Goal: Information Seeking & Learning: Check status

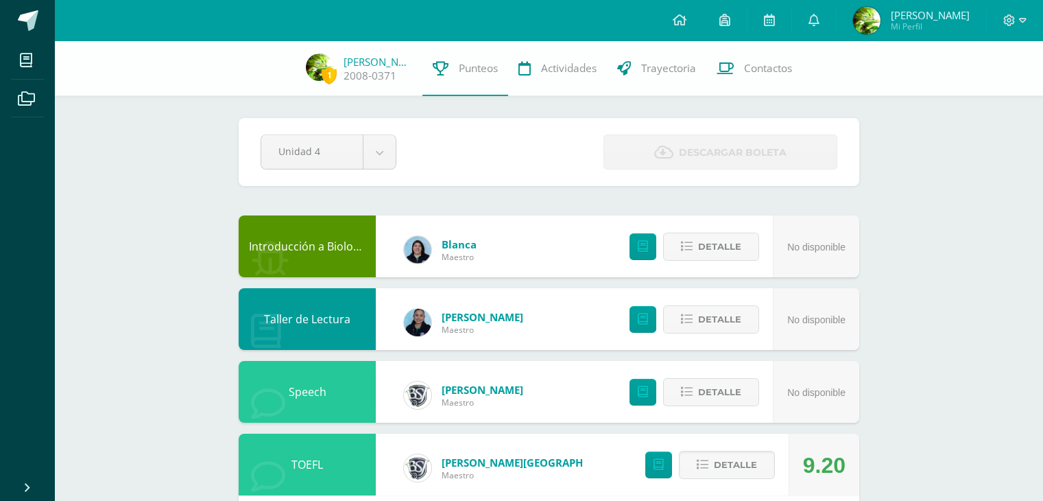
scroll to position [405, 0]
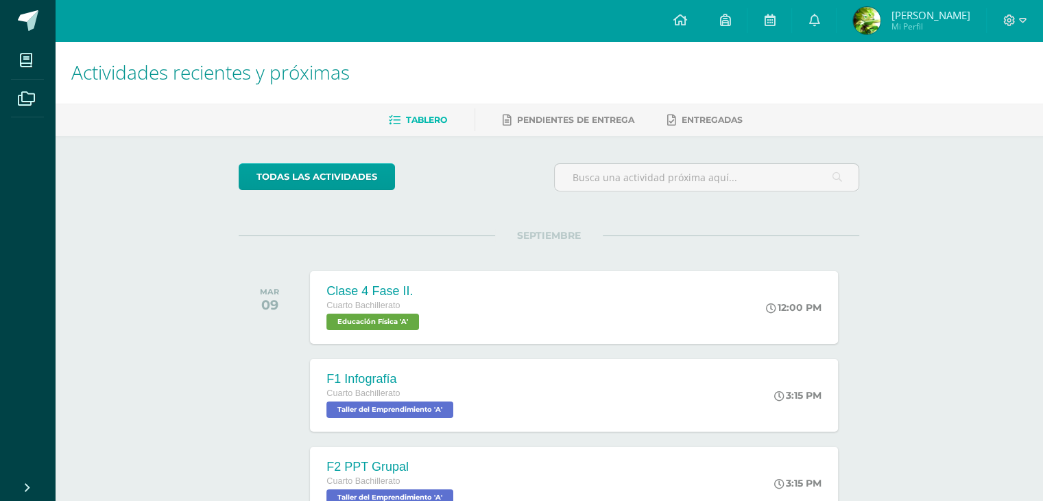
click at [902, 15] on span "[PERSON_NAME]" at bounding box center [930, 15] width 79 height 14
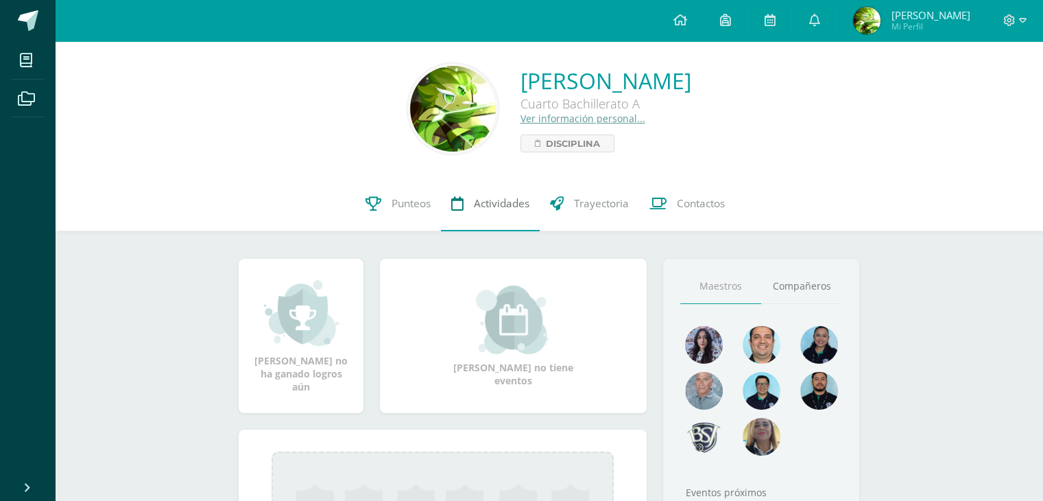
click at [505, 209] on span "Actividades" at bounding box center [502, 203] width 56 height 14
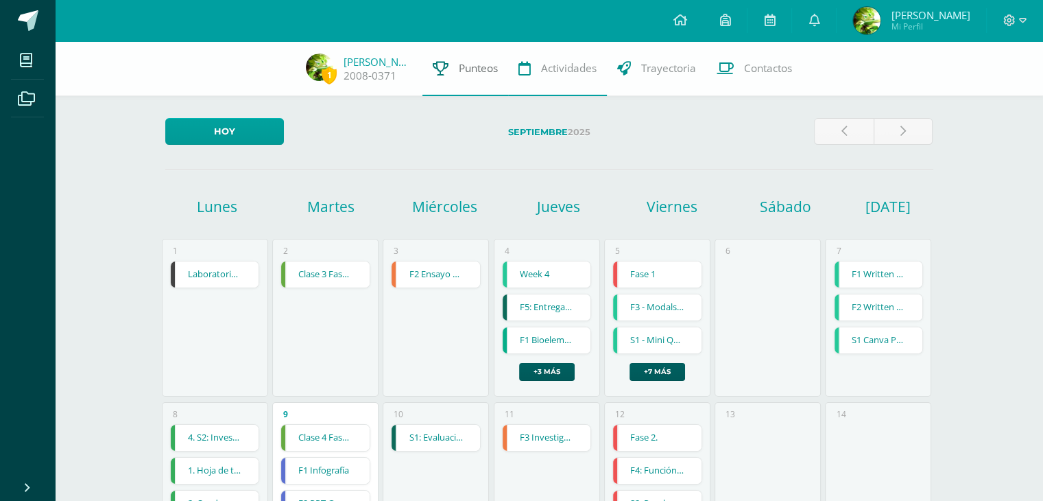
click at [452, 72] on link "Punteos" at bounding box center [466, 68] width 86 height 55
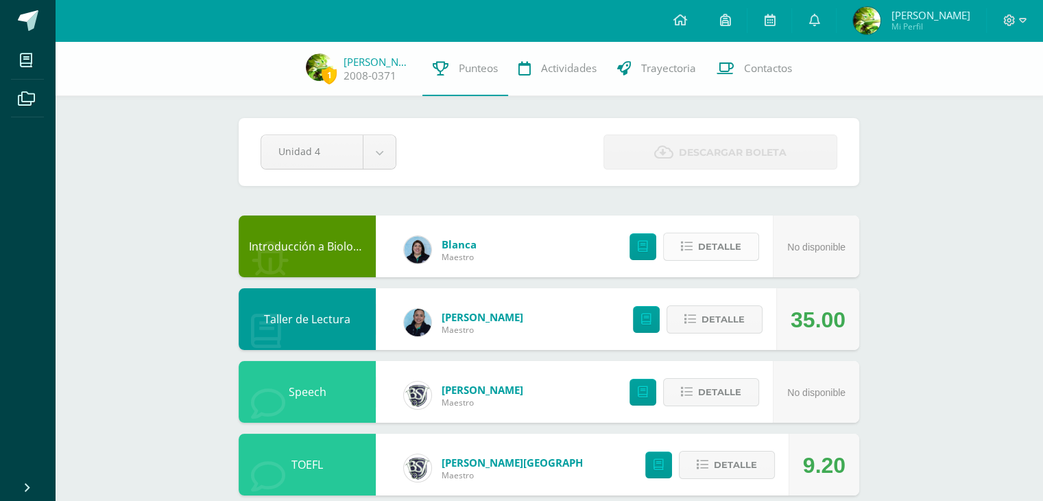
click at [726, 252] on span "Detalle" at bounding box center [719, 246] width 43 height 25
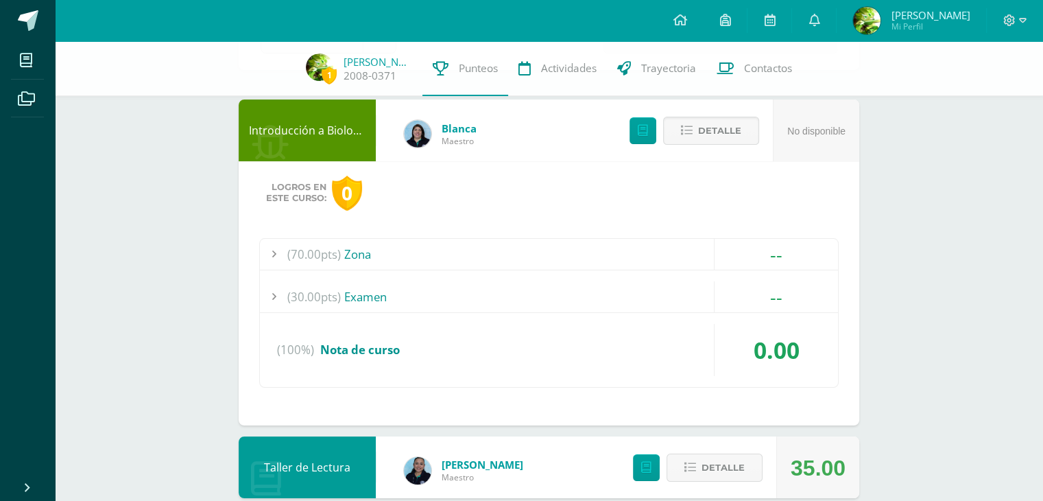
scroll to position [137, 0]
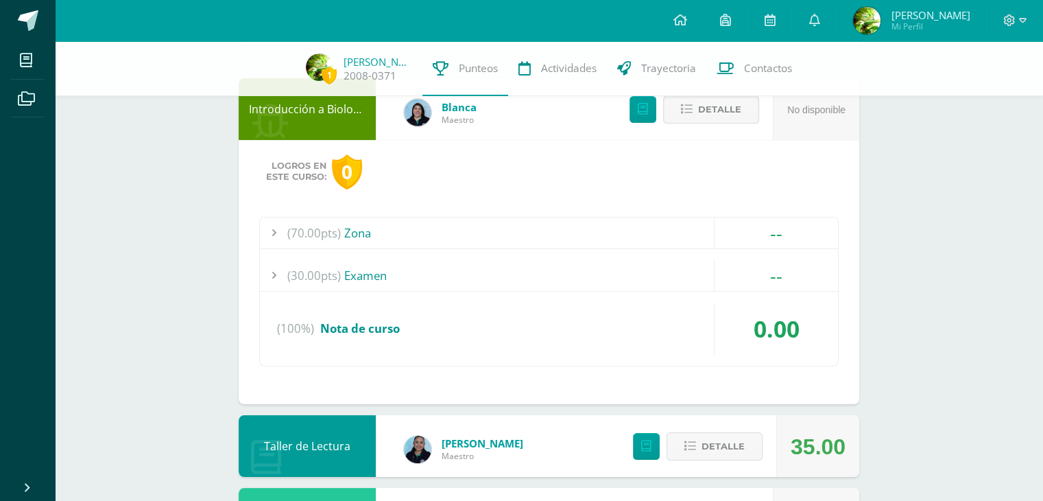
click at [300, 239] on span "(70.00pts)" at bounding box center [314, 232] width 54 height 31
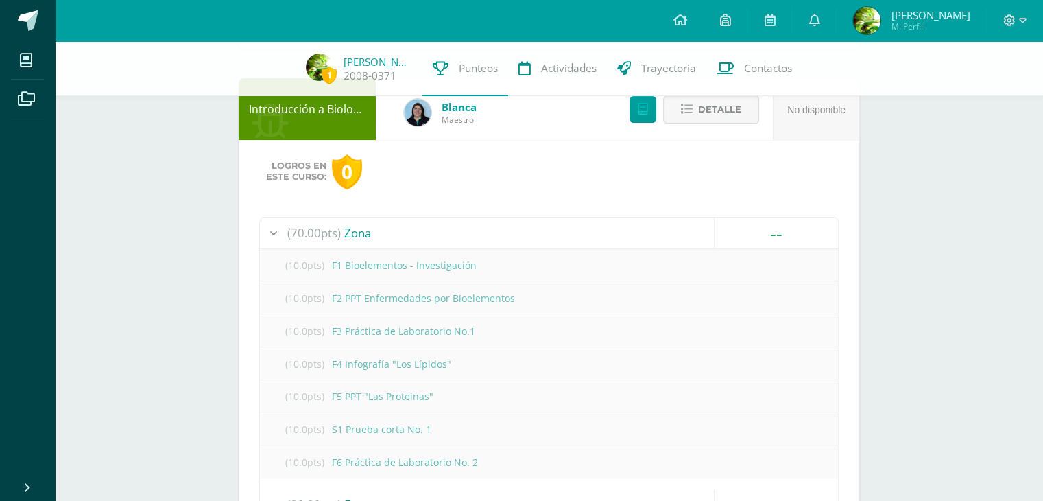
click at [315, 228] on span "(70.00pts)" at bounding box center [314, 232] width 54 height 31
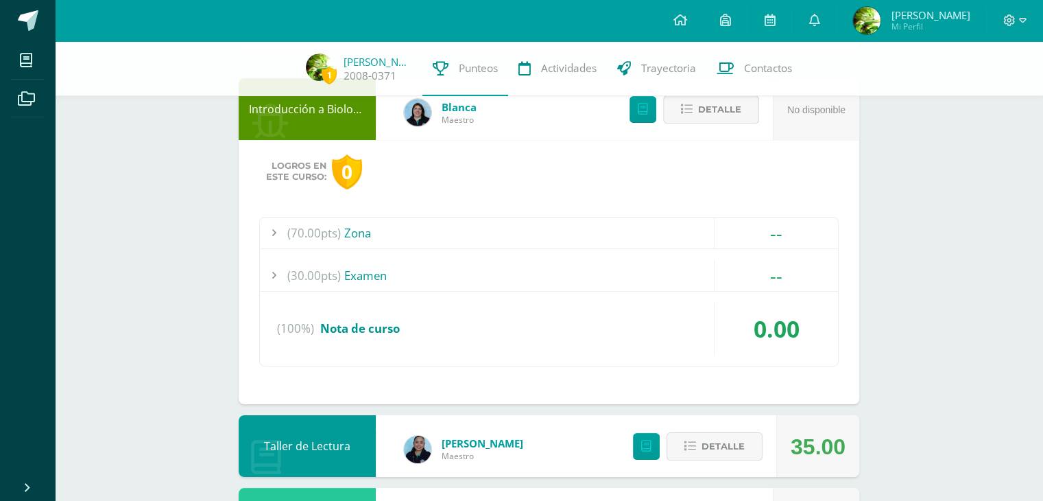
click at [700, 115] on span "Detalle" at bounding box center [719, 109] width 43 height 25
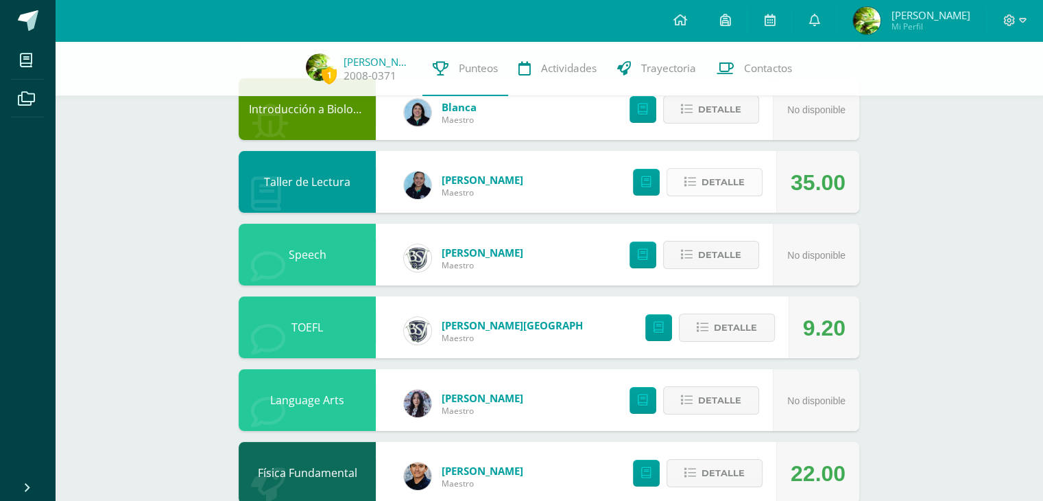
click at [693, 185] on icon at bounding box center [691, 182] width 12 height 12
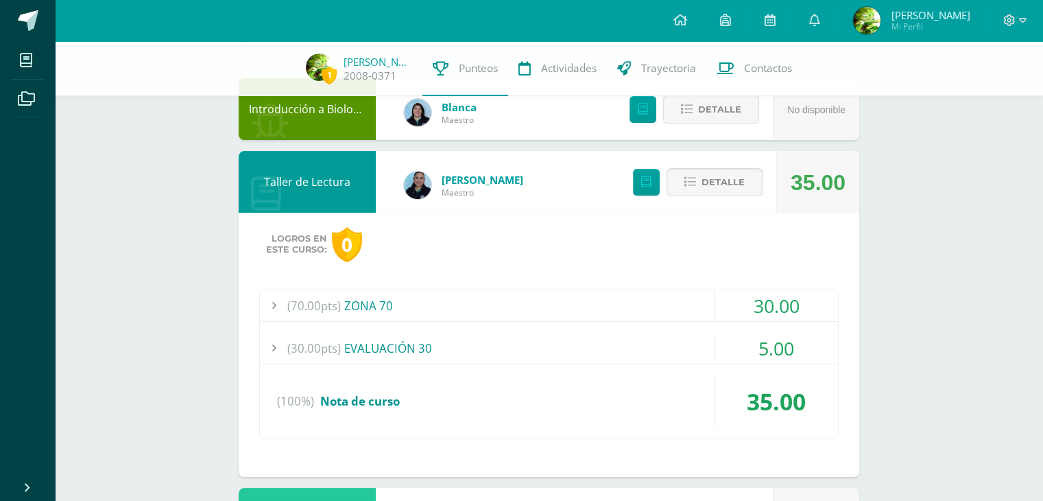
click at [300, 308] on span "(70.00pts)" at bounding box center [314, 305] width 54 height 31
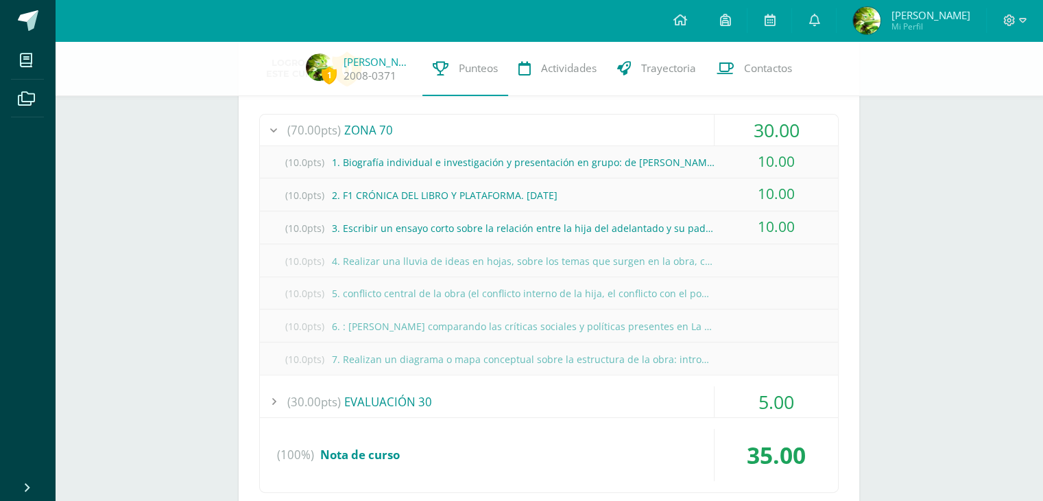
scroll to position [343, 0]
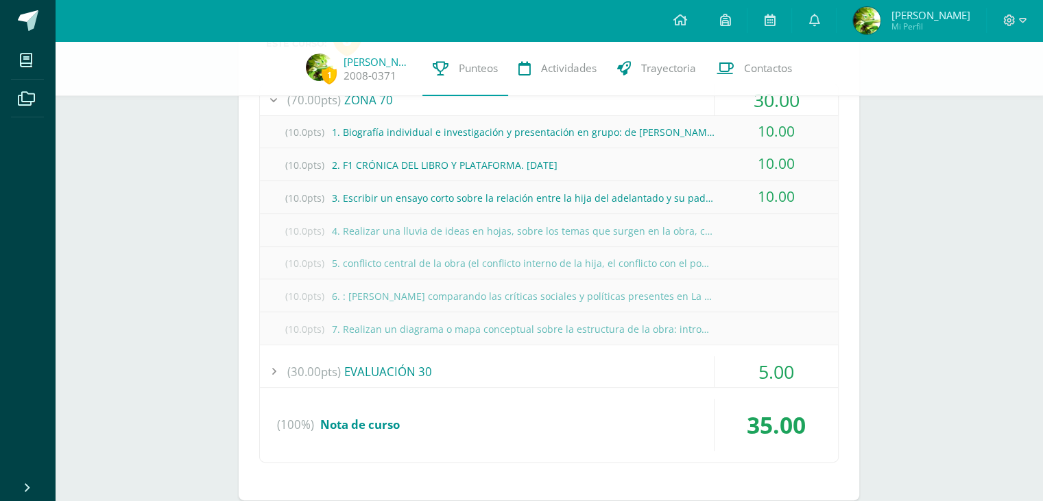
click at [342, 360] on div "(30.00pts) EVALUACIÓN 30" at bounding box center [549, 371] width 578 height 31
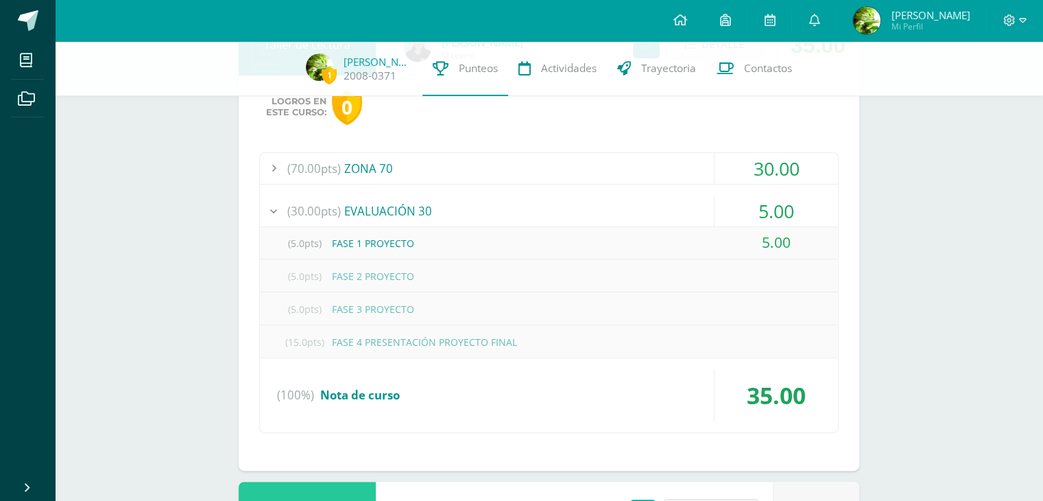
scroll to position [137, 0]
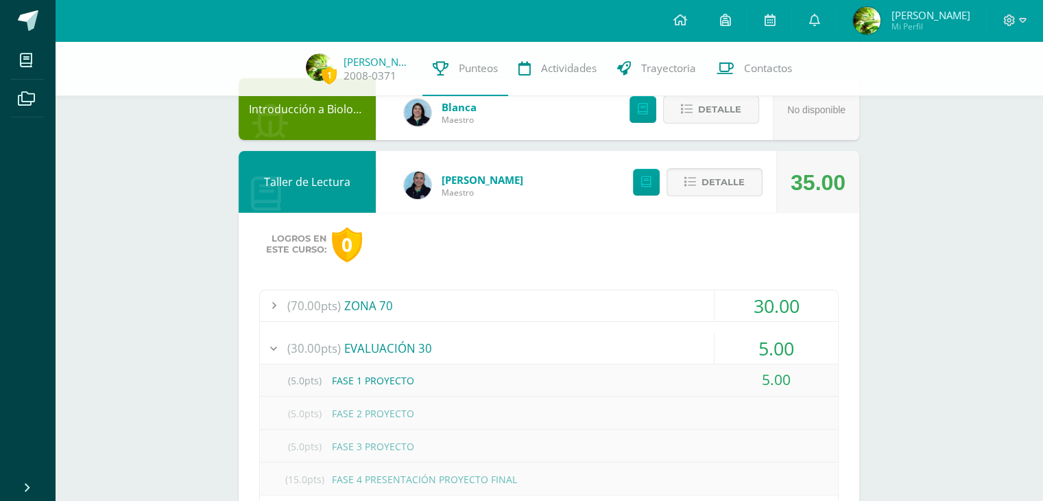
click at [333, 307] on span "(70.00pts)" at bounding box center [314, 305] width 54 height 31
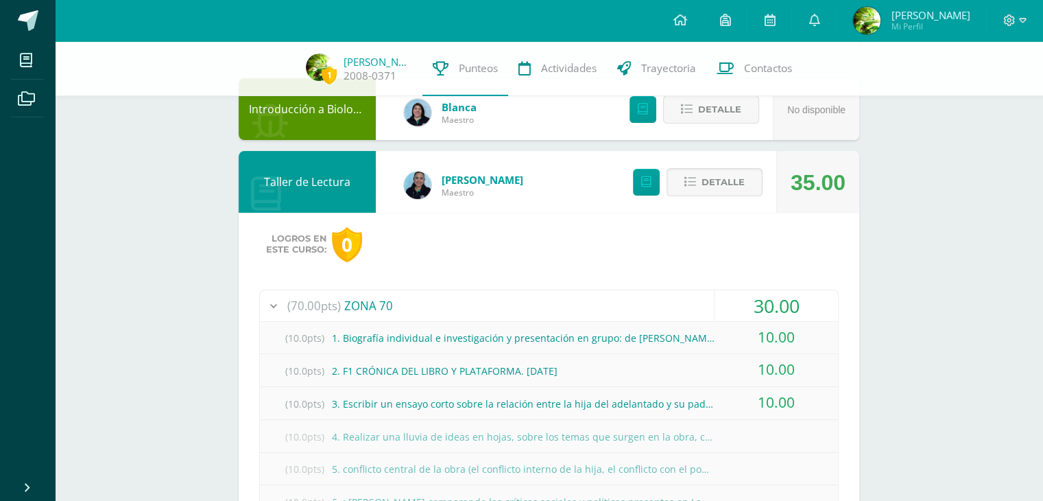
scroll to position [274, 0]
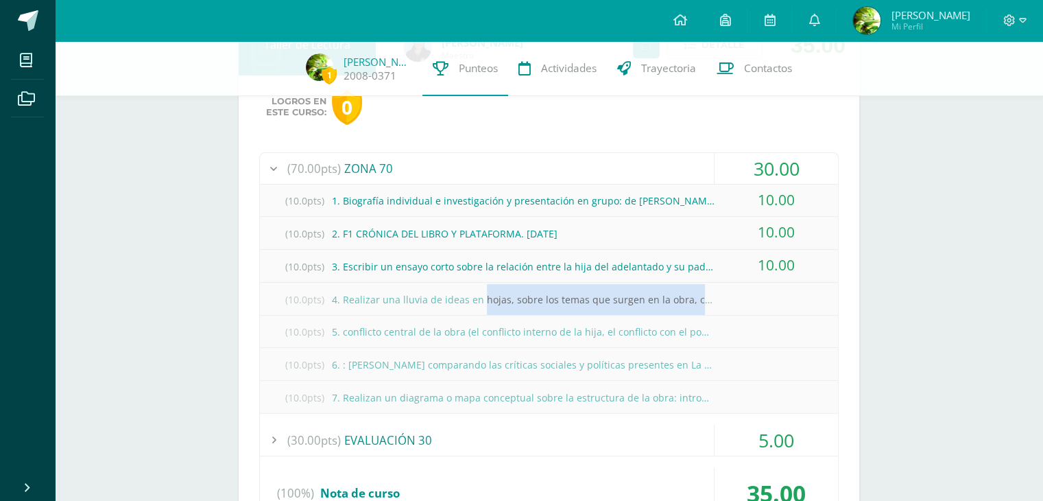
drag, startPoint x: 493, startPoint y: 303, endPoint x: 720, endPoint y: 296, distance: 227.2
click at [720, 296] on div "(10.0pts) 4. Realizar una lluvia de ideas en hojas, sobre los temas que surgen …" at bounding box center [549, 299] width 578 height 31
click at [721, 296] on div "(10.0pts) 4. Realizar una lluvia de ideas en hojas, sobre los temas que surgen …" at bounding box center [549, 299] width 578 height 31
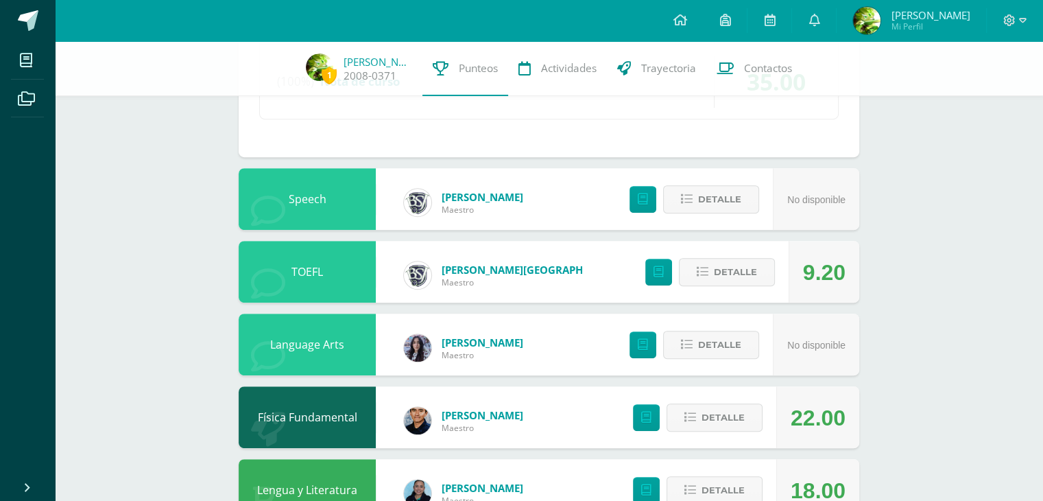
scroll to position [686, 0]
click at [717, 272] on span "Detalle" at bounding box center [735, 271] width 43 height 25
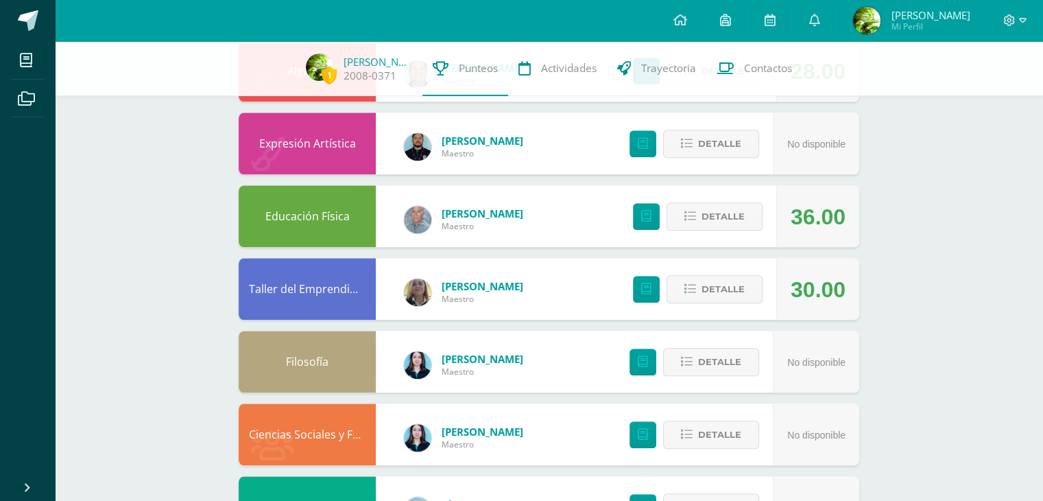
scroll to position [1509, 0]
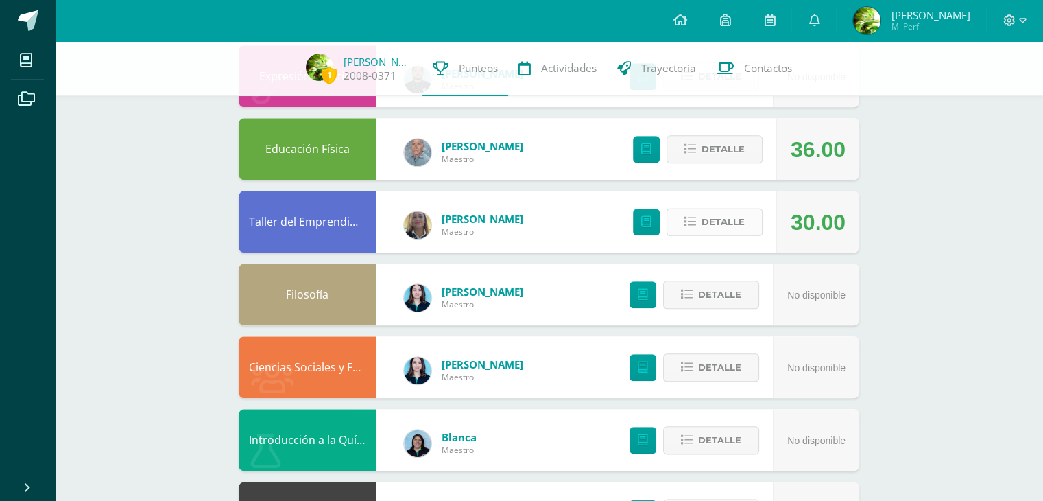
click at [717, 220] on span "Detalle" at bounding box center [723, 221] width 43 height 25
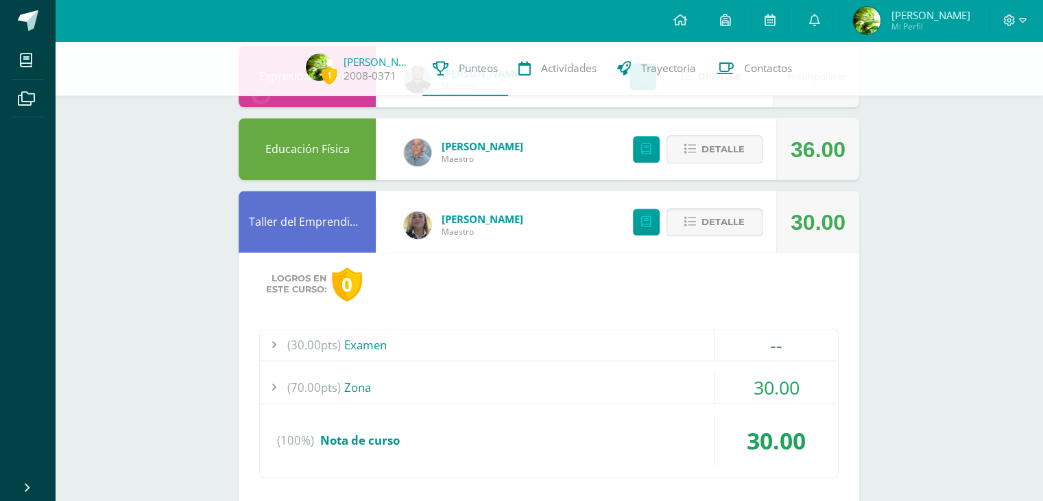
click at [324, 387] on span "(70.00pts)" at bounding box center [314, 387] width 54 height 31
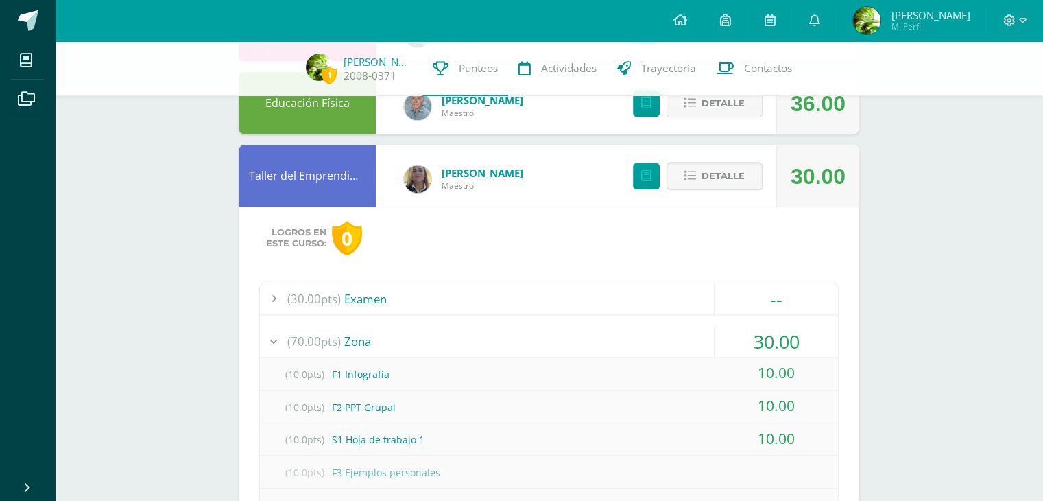
scroll to position [1349, 0]
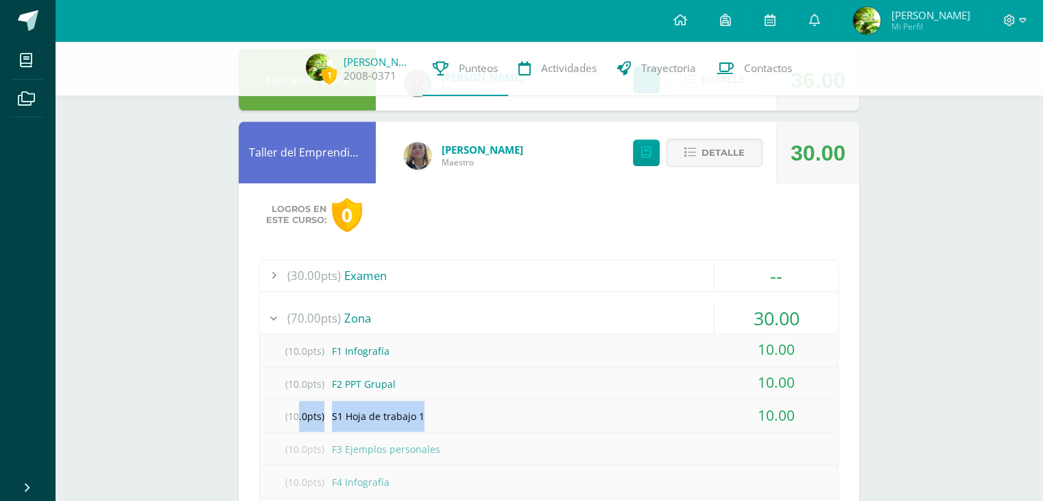
drag, startPoint x: 458, startPoint y: 418, endPoint x: 295, endPoint y: 416, distance: 163.3
click at [295, 416] on div "(10.0pts) S1 Hoja de trabajo 1" at bounding box center [549, 416] width 578 height 31
click at [527, 389] on div "(10.0pts) F2 PPT Grupal" at bounding box center [549, 383] width 578 height 31
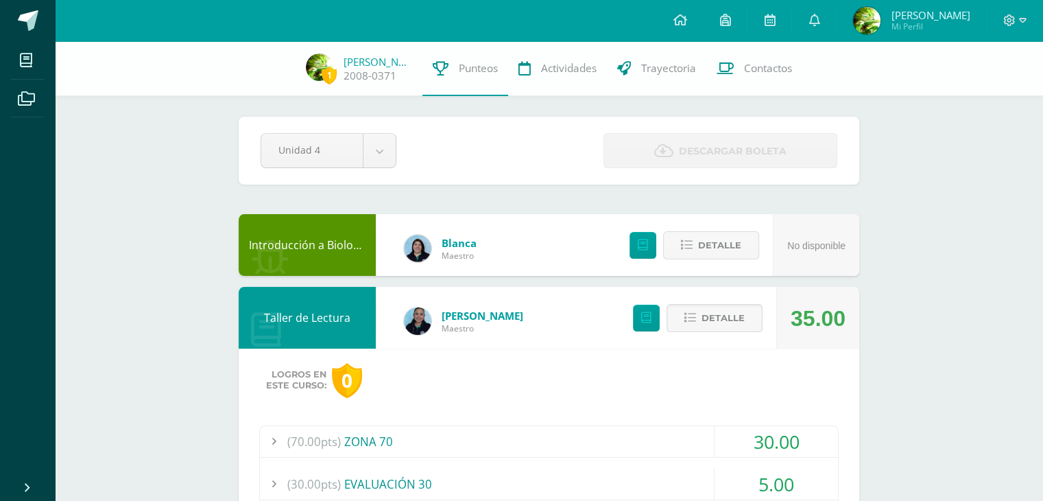
scroll to position [0, 0]
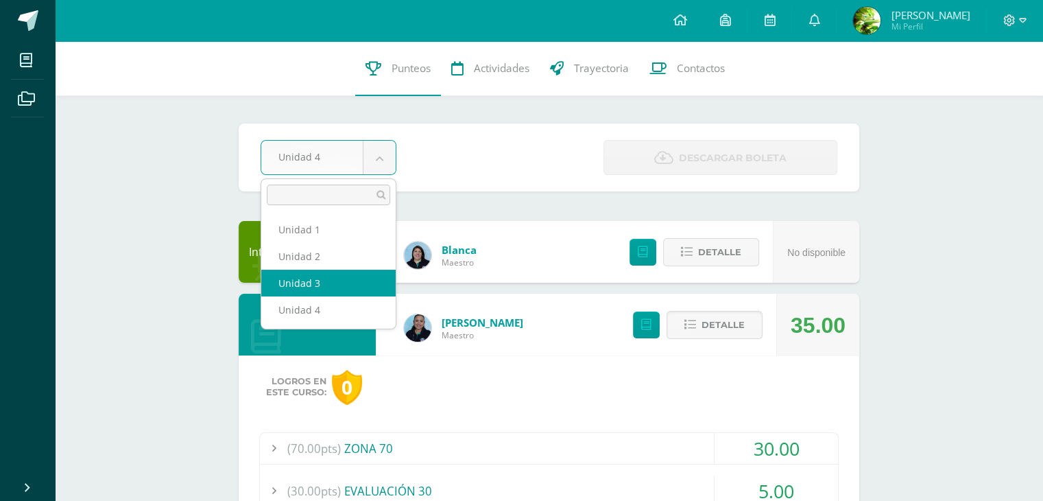
select select "Unidad 3"
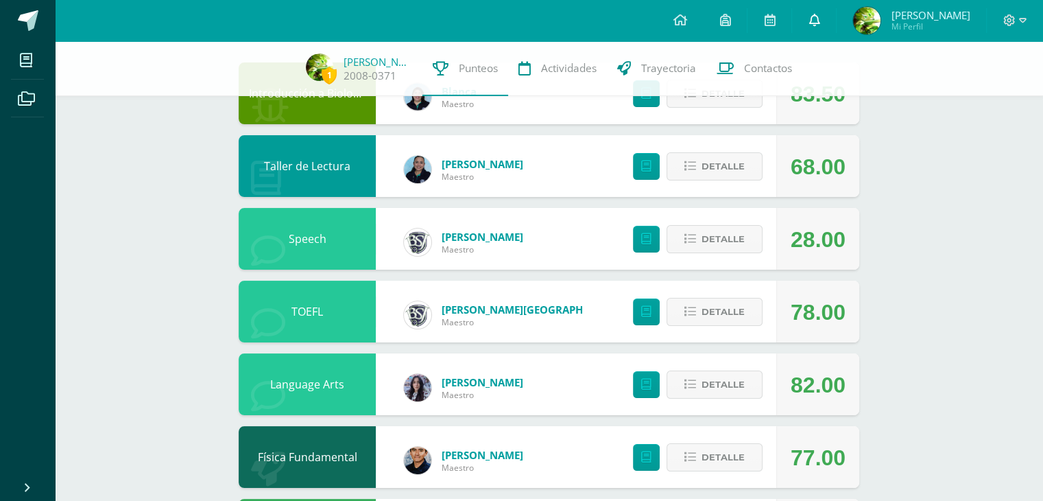
scroll to position [152, 0]
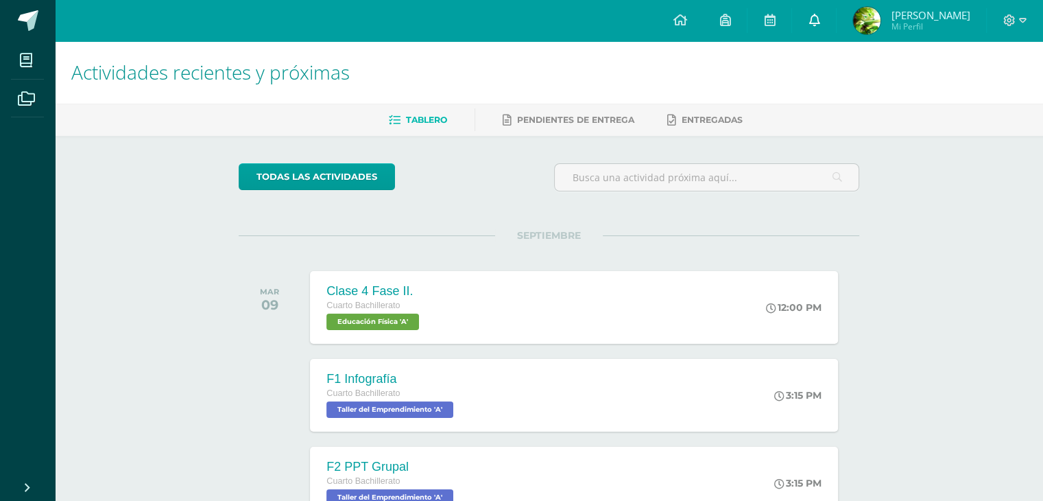
click at [820, 19] on icon at bounding box center [814, 20] width 11 height 12
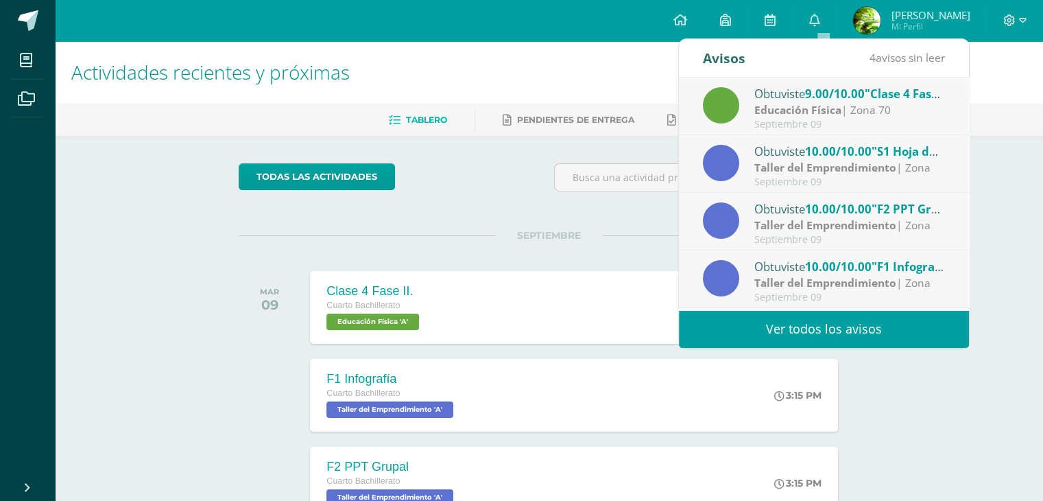
click at [842, 325] on link "Ver todos los avisos" at bounding box center [824, 329] width 290 height 38
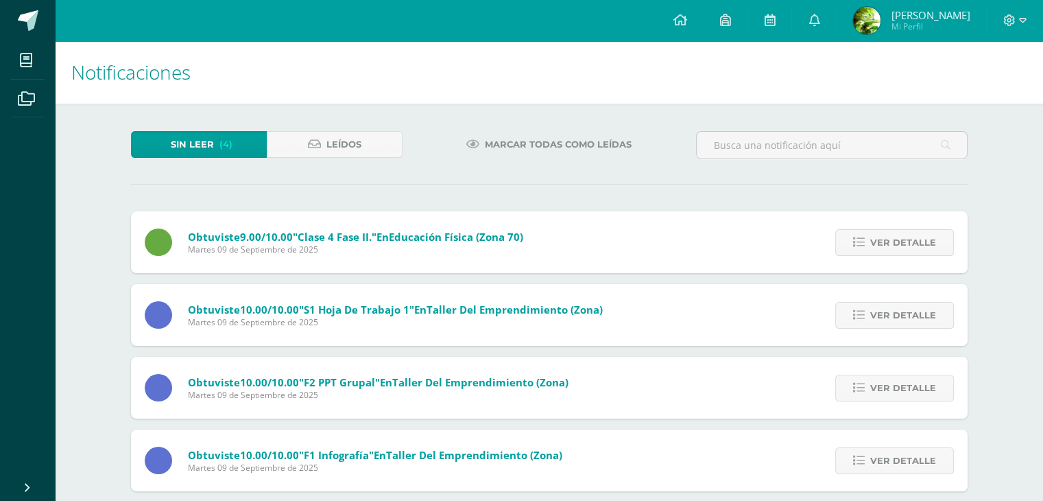
click at [550, 132] on span "Marcar todas como leídas" at bounding box center [558, 144] width 147 height 25
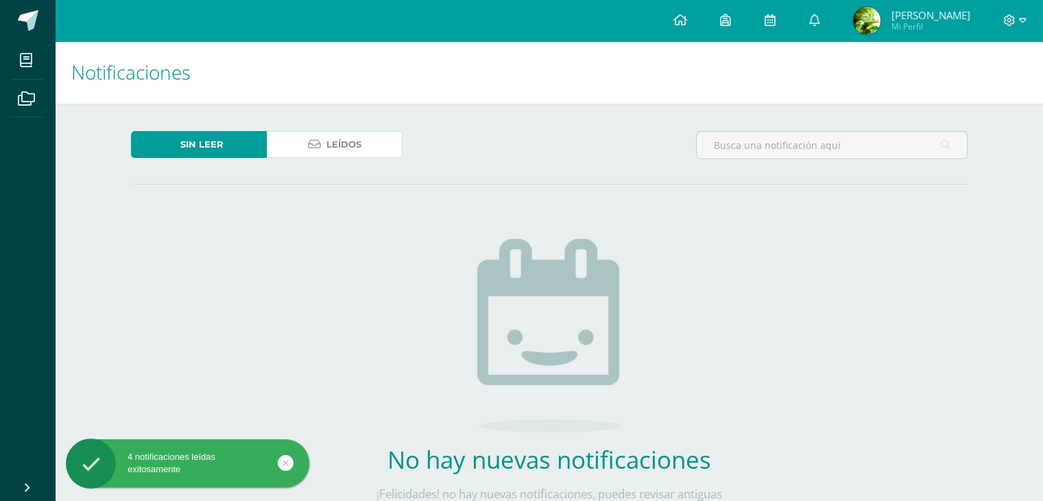
click at [380, 144] on link "Leídos" at bounding box center [335, 144] width 136 height 27
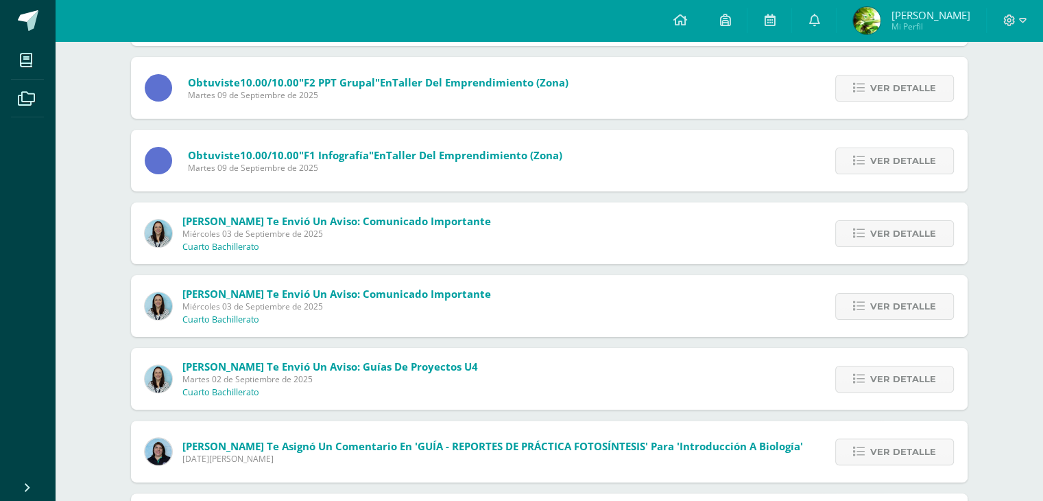
scroll to position [343, 0]
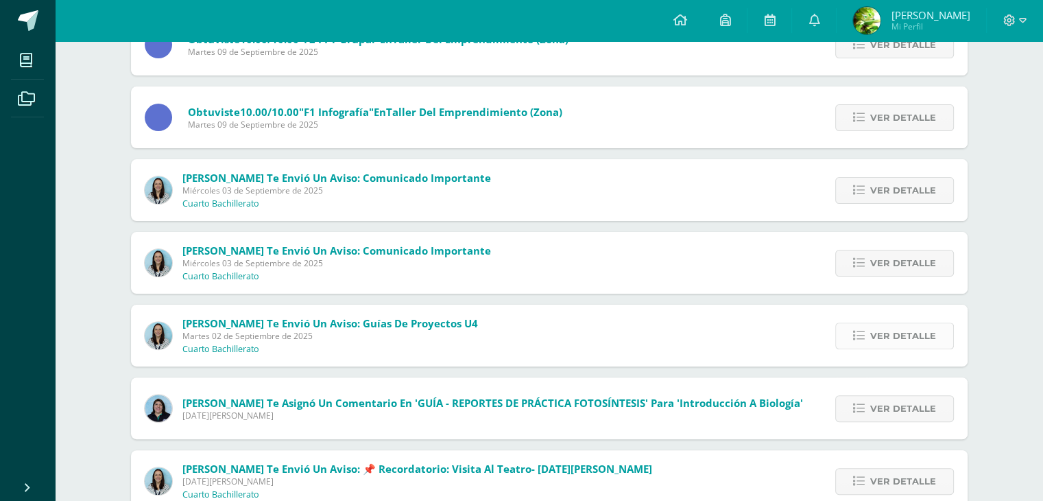
click at [898, 327] on span "Ver detalle" at bounding box center [903, 335] width 66 height 25
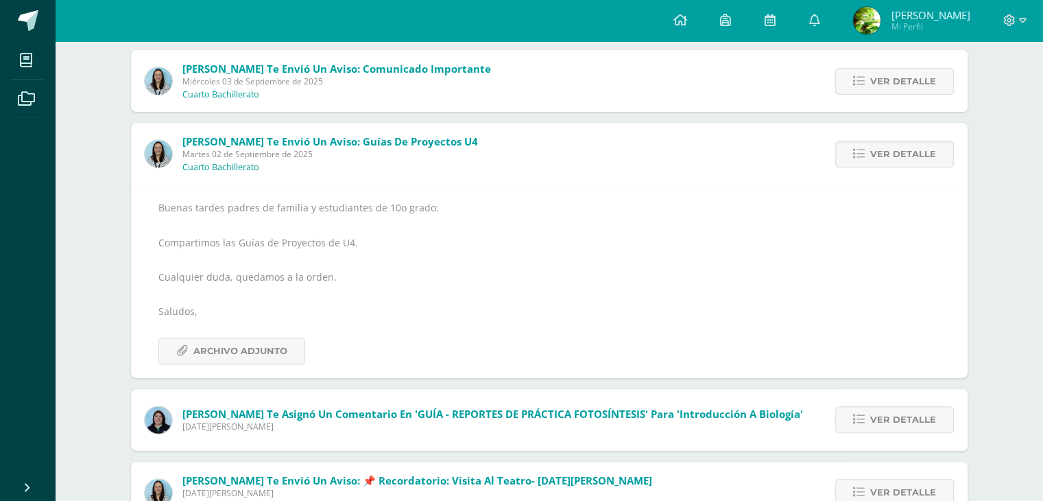
scroll to position [549, 0]
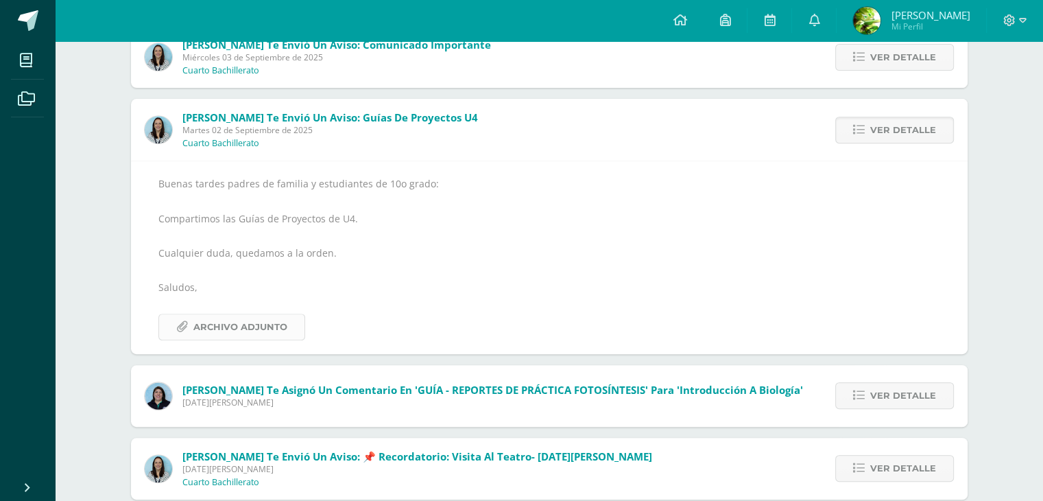
click at [230, 322] on span "Archivo Adjunto" at bounding box center [240, 326] width 94 height 25
